Goal: Information Seeking & Learning: Learn about a topic

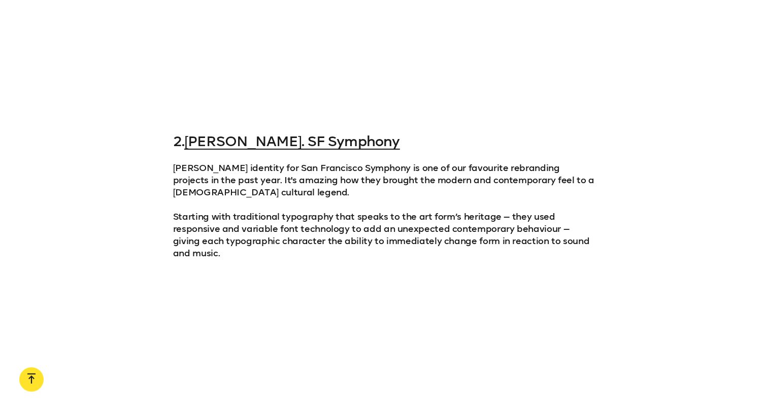
scroll to position [1067, 0]
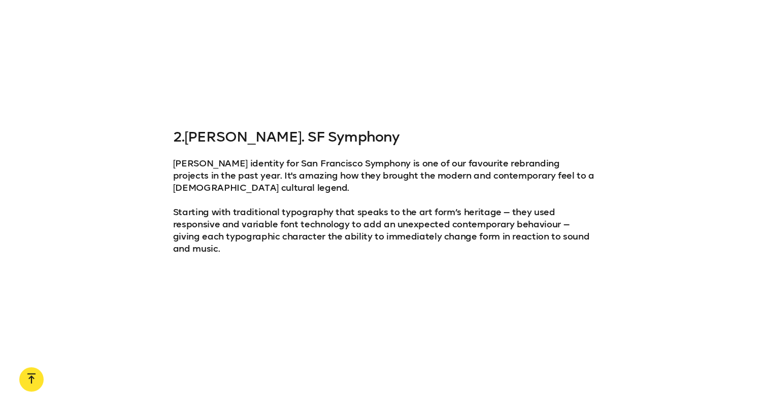
click at [266, 131] on link "Collins. SF Symphony" at bounding box center [291, 137] width 215 height 17
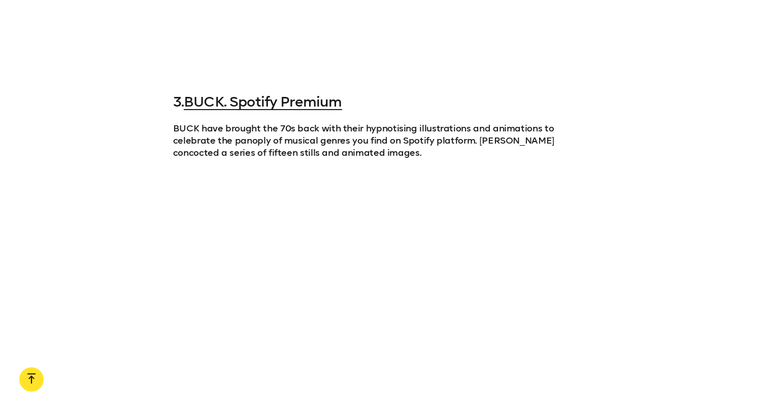
scroll to position [1575, 0]
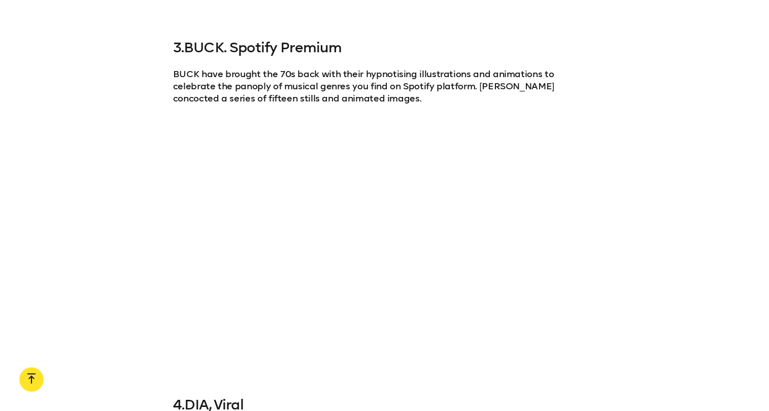
click at [260, 48] on link "BUCK. Spotify Premium" at bounding box center [263, 47] width 158 height 17
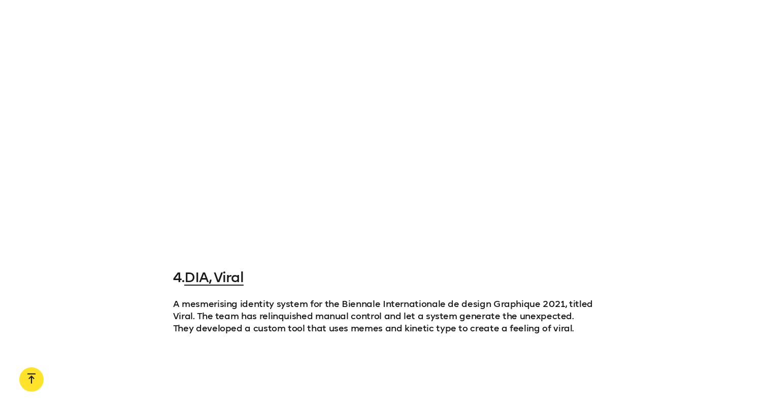
scroll to position [1879, 0]
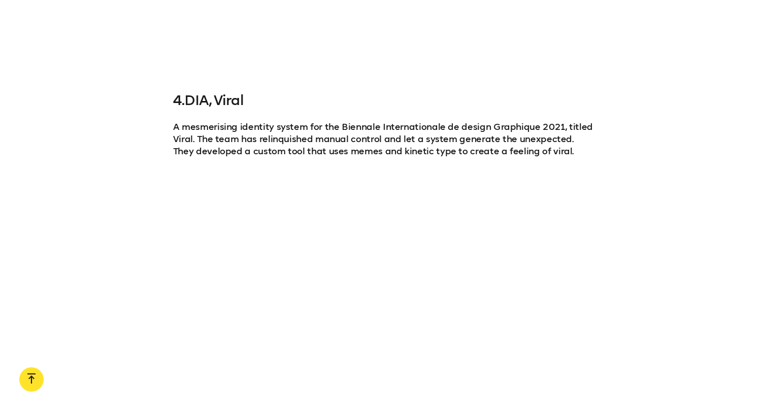
click at [211, 96] on link "DIA, Viral" at bounding box center [213, 100] width 59 height 17
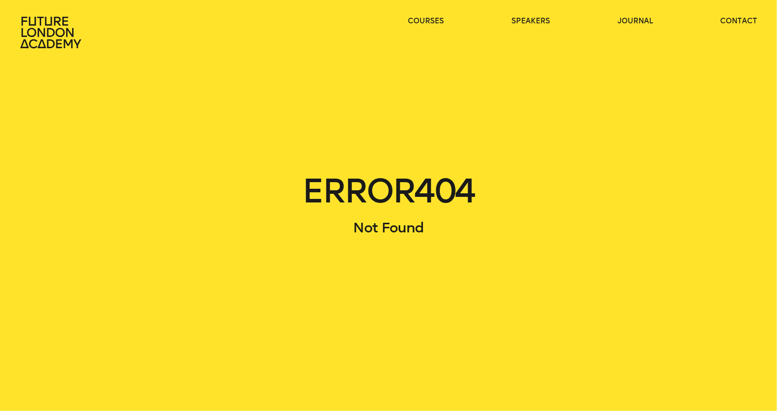
click at [51, 33] on icon at bounding box center [51, 32] width 65 height 33
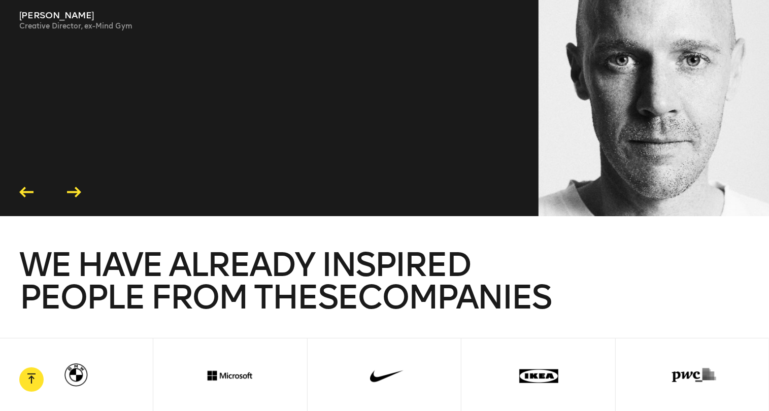
scroll to position [2205, 0]
